Goal: Find specific page/section: Find specific page/section

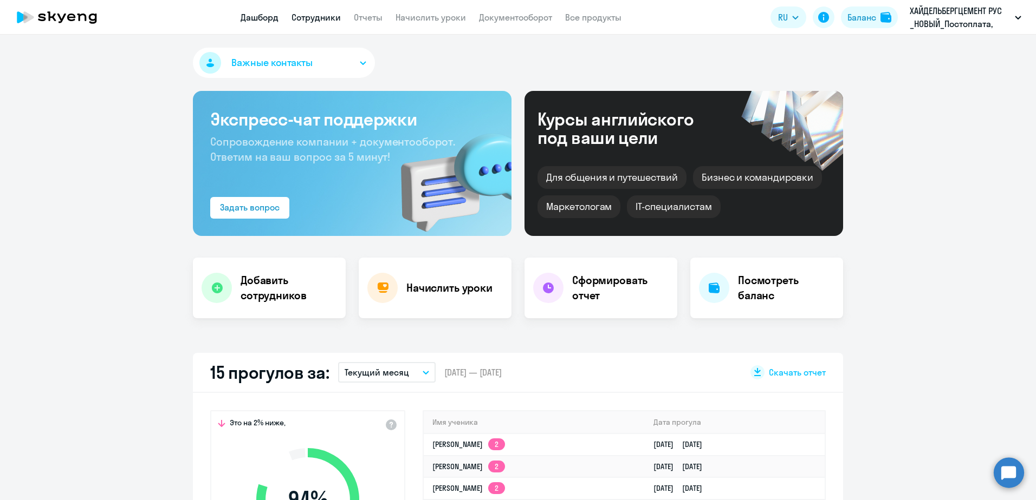
click at [294, 16] on link "Сотрудники" at bounding box center [315, 17] width 49 height 11
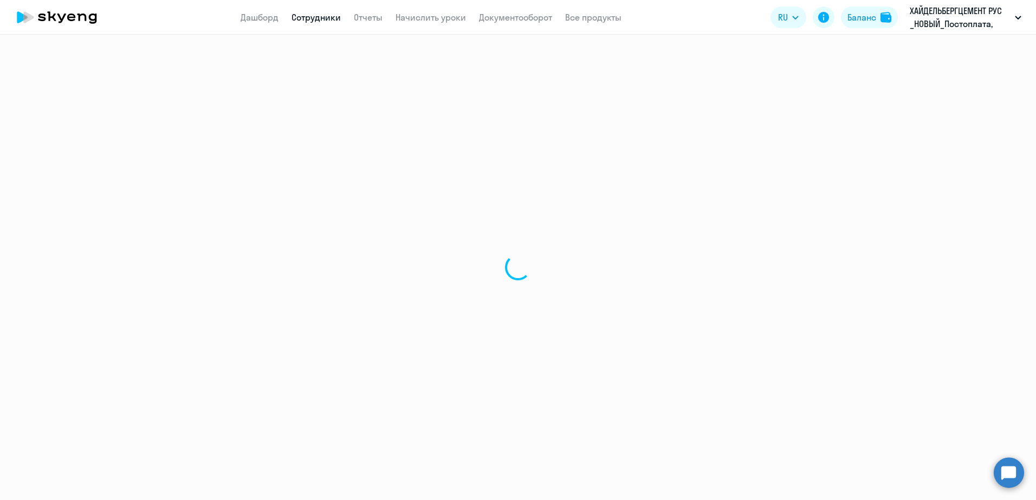
select select "30"
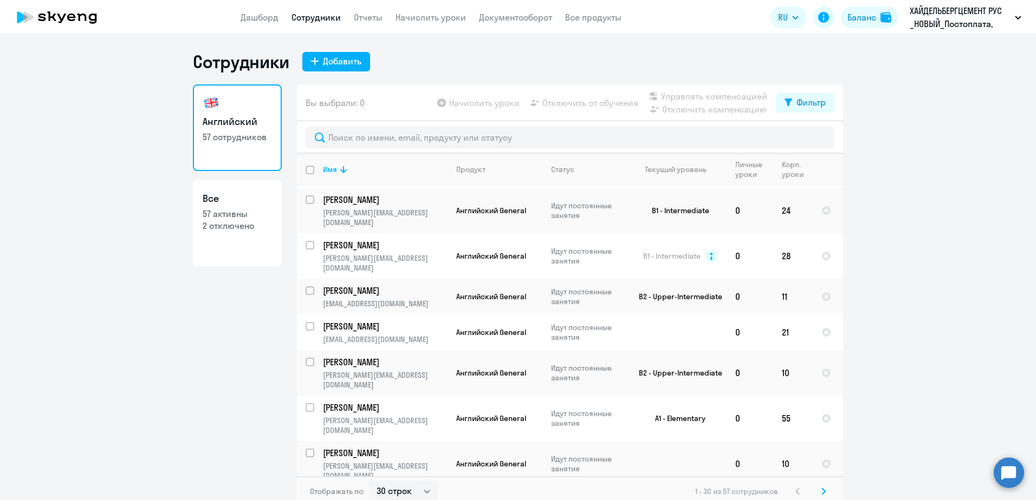
scroll to position [781, 0]
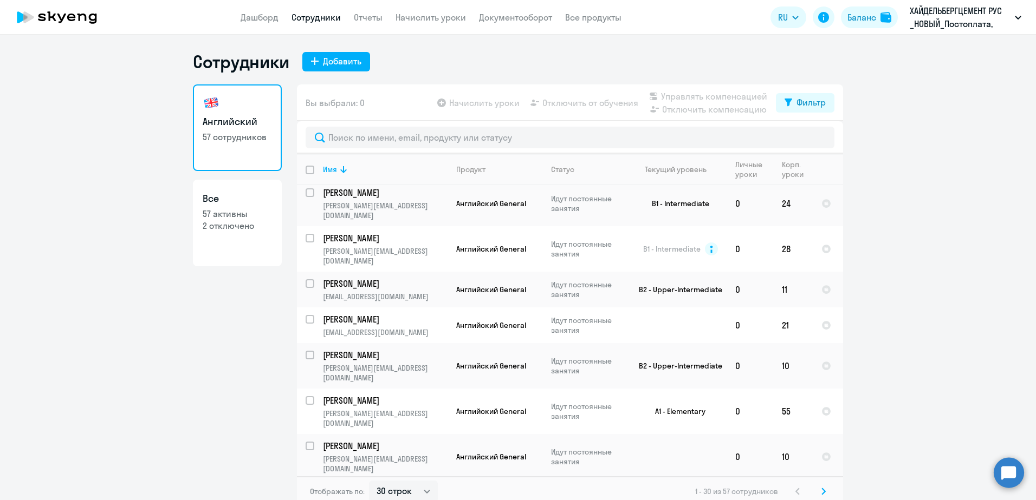
click at [824, 489] on svg-icon at bounding box center [823, 491] width 13 height 13
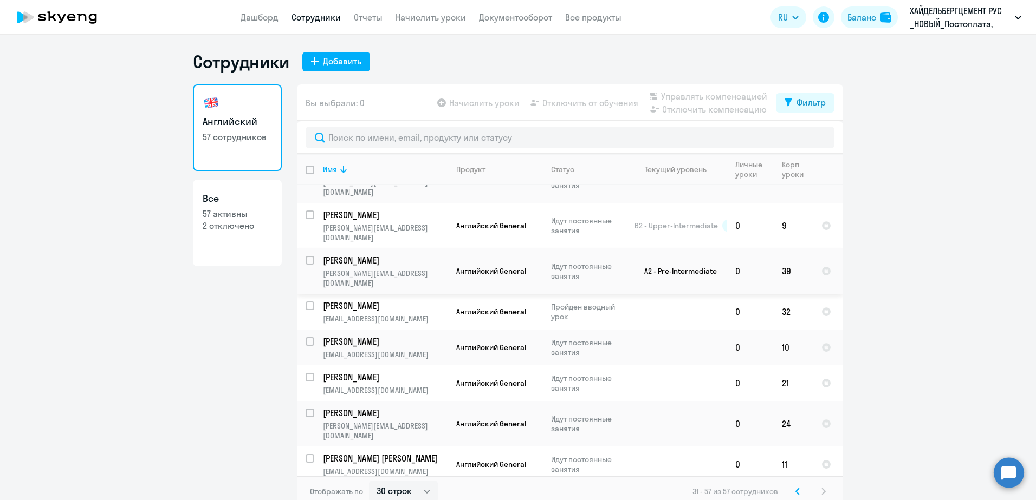
scroll to position [54, 0]
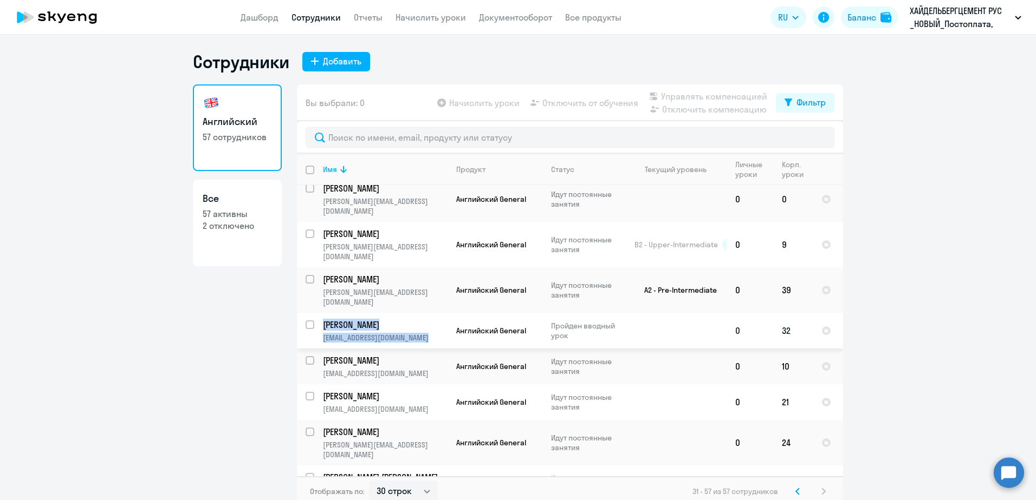
drag, startPoint x: 444, startPoint y: 286, endPoint x: 317, endPoint y: 286, distance: 126.7
click at [317, 313] on tr "[PERSON_NAME] [PERSON_NAME][EMAIL_ADDRESS][DOMAIN_NAME] Английский General [PER…" at bounding box center [570, 331] width 546 height 36
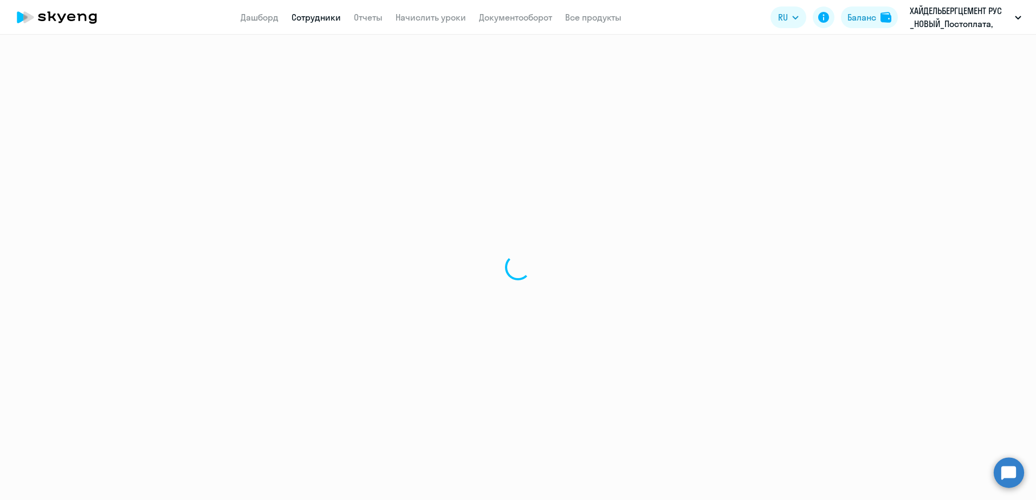
select select "english"
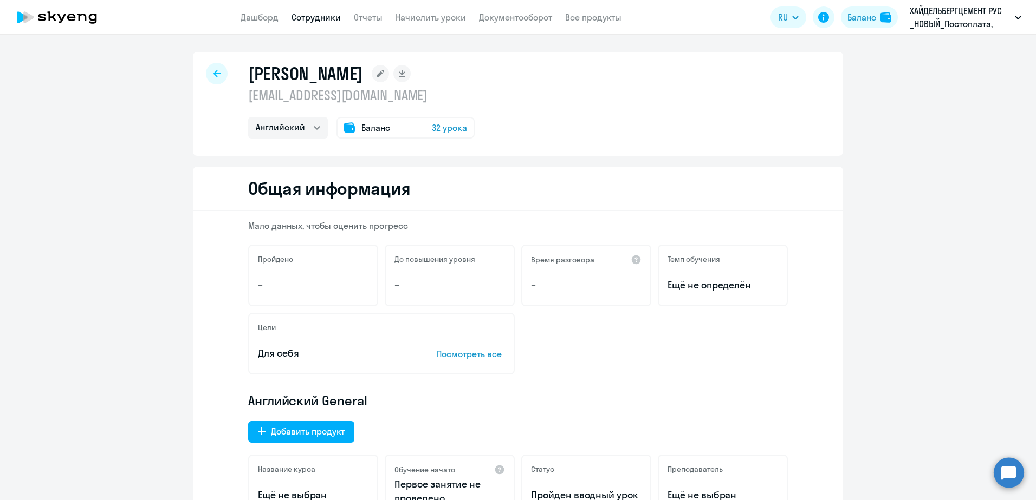
drag, startPoint x: 478, startPoint y: 75, endPoint x: 244, endPoint y: 75, distance: 233.4
click at [248, 75] on h1 "[PERSON_NAME]" at bounding box center [305, 74] width 115 height 22
copy h1 "[PERSON_NAME]"
click at [211, 67] on div at bounding box center [217, 74] width 22 height 22
select select "30"
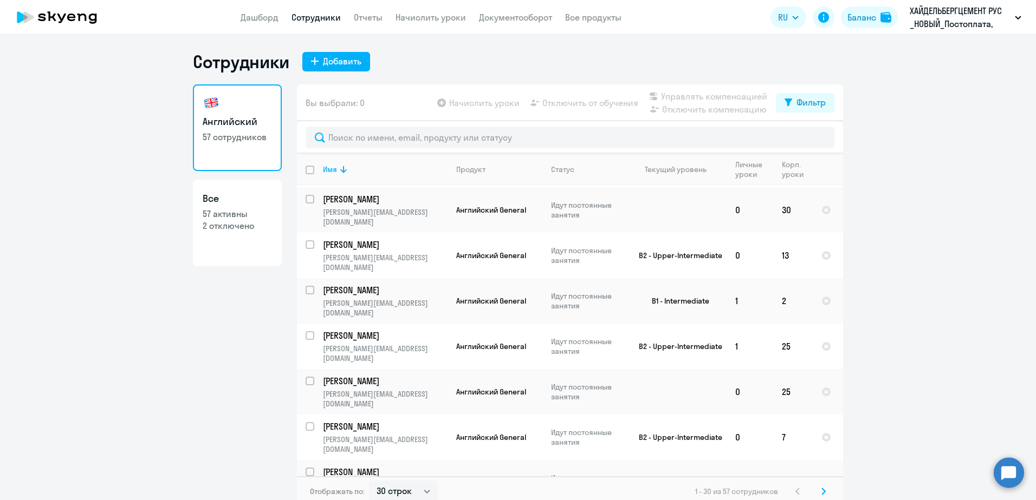
scroll to position [108, 0]
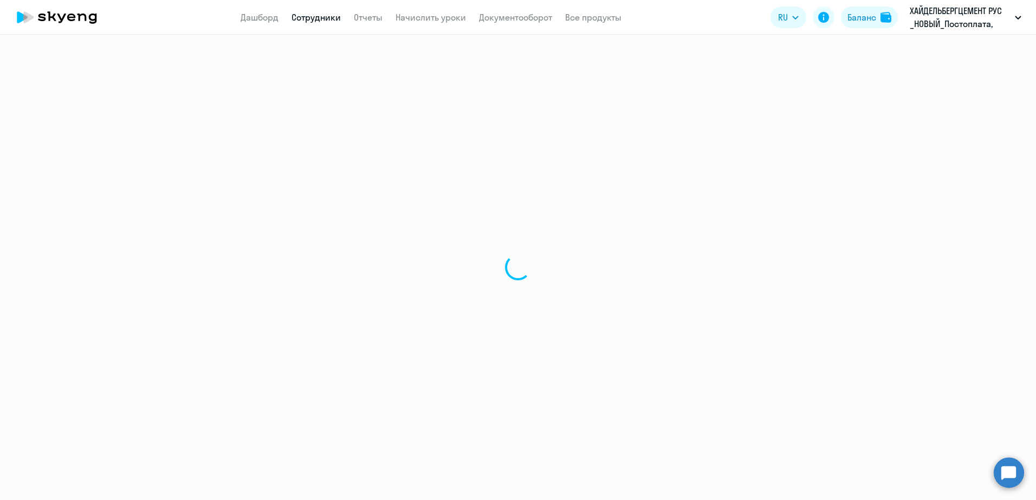
select select "english"
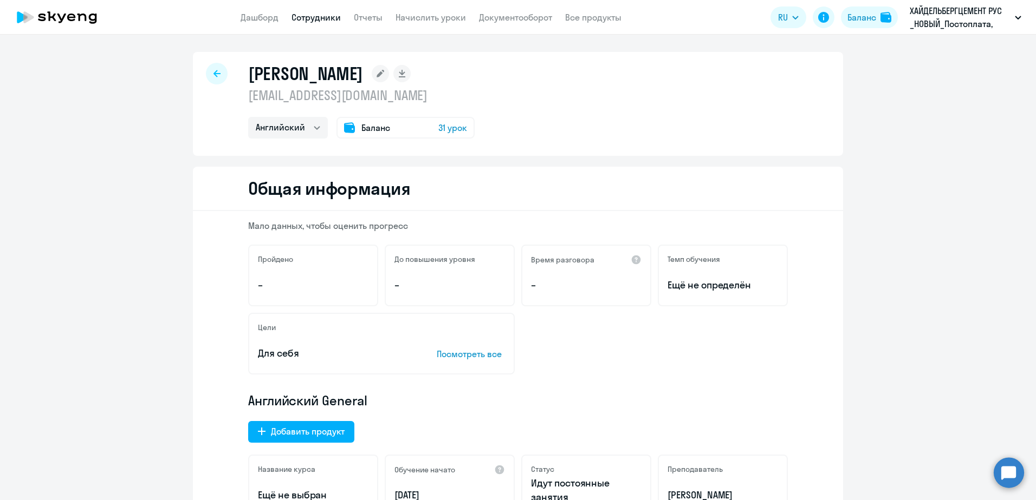
drag, startPoint x: 460, startPoint y: 74, endPoint x: 239, endPoint y: 59, distance: 221.5
click at [239, 59] on div "[PERSON_NAME] [EMAIL_ADDRESS][DOMAIN_NAME] Английский Баланс 31 урок" at bounding box center [518, 104] width 650 height 104
copy h1 "[PERSON_NAME]"
